Goal: Task Accomplishment & Management: Manage account settings

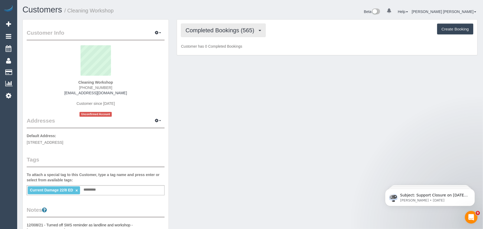
click at [224, 35] on button "Completed Bookings (565)" at bounding box center [223, 30] width 85 height 13
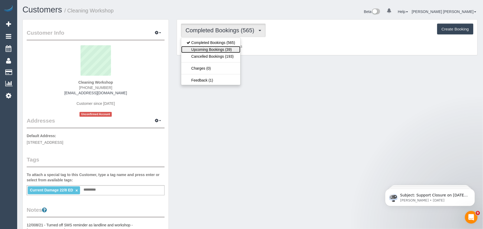
click at [221, 49] on link "Upcoming Bookings (39)" at bounding box center [210, 49] width 59 height 7
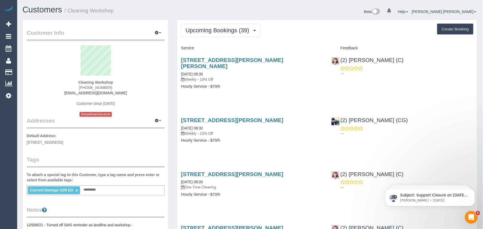
click at [290, 92] on div "[STREET_ADDRESS][PERSON_NAME][PERSON_NAME] [DATE] 08:30 Weekly - 10% Off Hourly…" at bounding box center [252, 75] width 150 height 47
click at [253, 130] on div "[STREET_ADDRESS][PERSON_NAME] [DATE] 08:30 Weekly - 10% Off Hourly Service - $7…" at bounding box center [252, 132] width 150 height 41
click at [260, 90] on div "[STREET_ADDRESS][PERSON_NAME][PERSON_NAME] [DATE] 08:30 Weekly - 10% Off Hourly…" at bounding box center [252, 75] width 150 height 47
drag, startPoint x: 299, startPoint y: 114, endPoint x: 181, endPoint y: 116, distance: 118.5
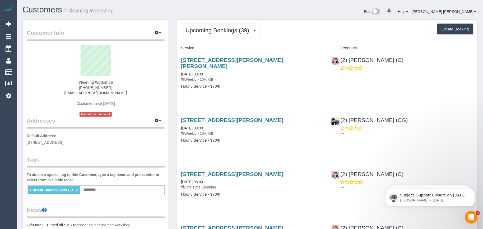
click at [181, 116] on div "[STREET_ADDRESS][PERSON_NAME] [DATE] 08:30 Weekly - 10% Off Hourly Service - $7…" at bounding box center [252, 132] width 150 height 41
copy link "[STREET_ADDRESS][PERSON_NAME]"
click at [285, 29] on div "Upcoming Bookings (39) Completed Bookings (565) Upcoming Bookings (39) Cancelle…" at bounding box center [327, 30] width 293 height 13
click at [270, 84] on h4 "Hourly Service - $70/h" at bounding box center [252, 86] width 142 height 4
drag, startPoint x: 302, startPoint y: 112, endPoint x: 181, endPoint y: 116, distance: 121.1
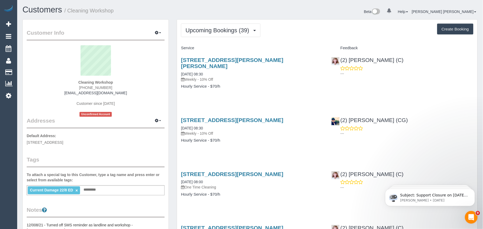
click at [181, 116] on div "[STREET_ADDRESS][PERSON_NAME] [DATE] 08:30 Weekly - 10% Off Hourly Service - $7…" at bounding box center [252, 132] width 150 height 41
copy link "[STREET_ADDRESS][PERSON_NAME]"
click at [264, 142] on div "[STREET_ADDRESS][PERSON_NAME] [DATE] 08:30 Weekly - 10% Off Hourly Service - $7…" at bounding box center [252, 132] width 150 height 41
click at [268, 144] on div "[STREET_ADDRESS][PERSON_NAME] [DATE] 08:30 Weekly - 10% Off Hourly Service - $7…" at bounding box center [252, 132] width 150 height 41
